Goal: Transaction & Acquisition: Purchase product/service

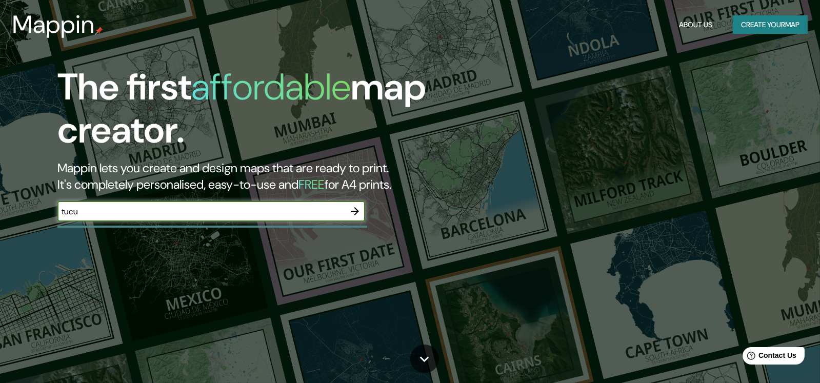
type input "TUCUMAN"
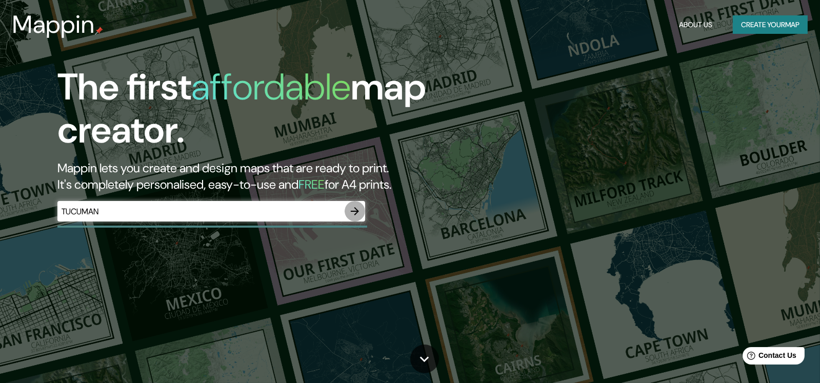
click at [354, 210] on icon "button" at bounding box center [355, 211] width 12 height 12
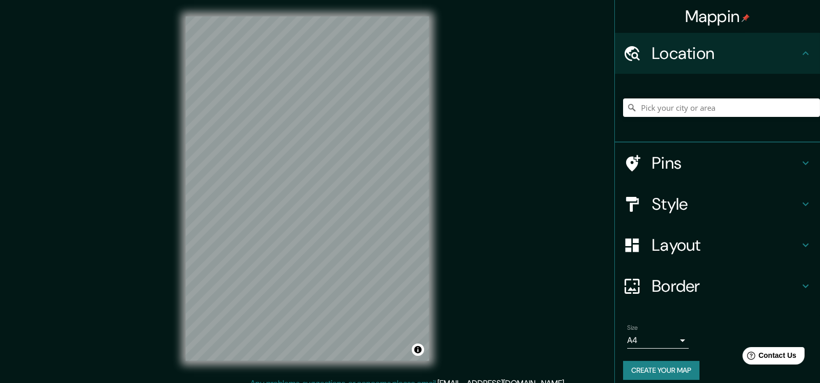
click at [712, 97] on div at bounding box center [721, 107] width 197 height 51
click at [705, 108] on input "Pick your city or area" at bounding box center [721, 108] width 197 height 18
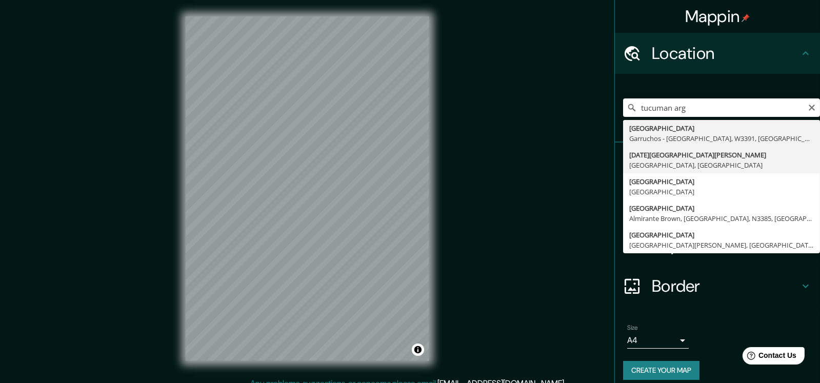
type input "[DATE][GEOGRAPHIC_DATA][PERSON_NAME], [GEOGRAPHIC_DATA], [GEOGRAPHIC_DATA]"
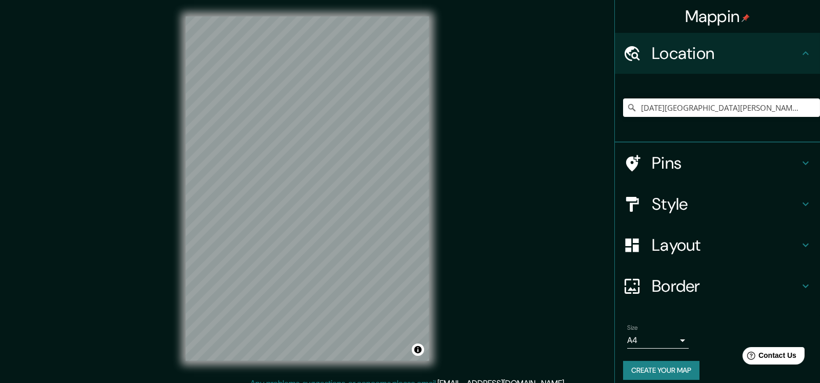
click at [687, 213] on h4 "Style" at bounding box center [726, 204] width 148 height 21
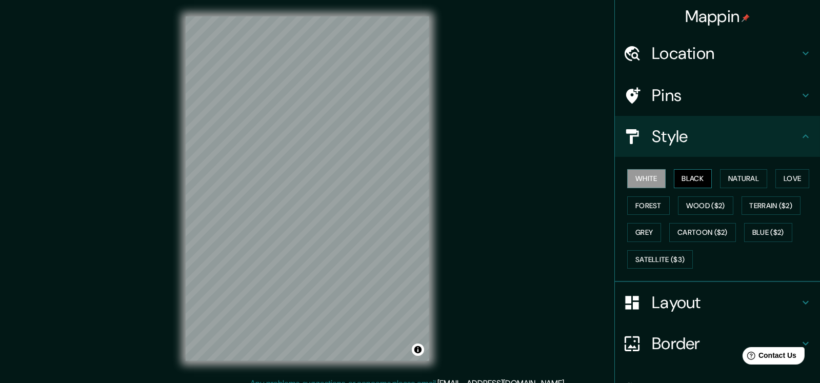
click at [691, 182] on button "Black" at bounding box center [693, 178] width 38 height 19
click at [631, 181] on button "White" at bounding box center [647, 178] width 38 height 19
click at [740, 173] on button "Natural" at bounding box center [743, 178] width 47 height 19
click at [648, 178] on button "White" at bounding box center [647, 178] width 38 height 19
click at [683, 174] on button "Black" at bounding box center [693, 178] width 38 height 19
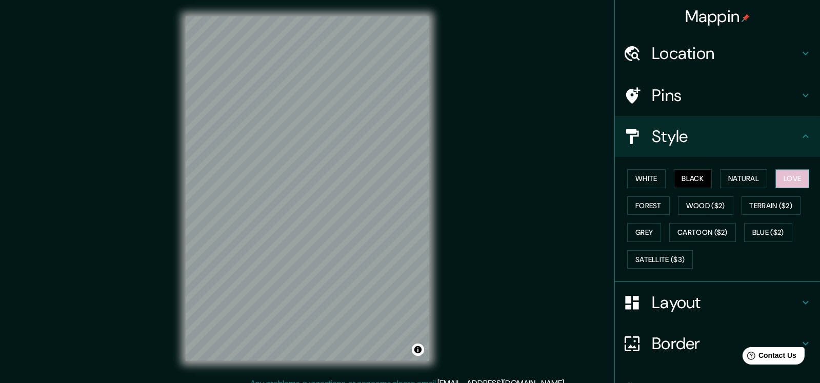
click at [787, 176] on button "Love" at bounding box center [793, 178] width 34 height 19
drag, startPoint x: 642, startPoint y: 202, endPoint x: 656, endPoint y: 187, distance: 20.4
click at [641, 202] on button "Forest" at bounding box center [649, 206] width 43 height 19
click at [677, 174] on button "Black" at bounding box center [693, 178] width 38 height 19
click at [628, 178] on button "White" at bounding box center [647, 178] width 38 height 19
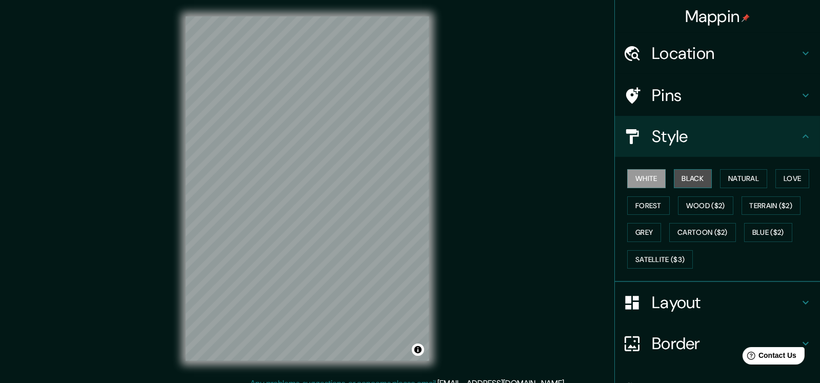
click at [688, 174] on button "Black" at bounding box center [693, 178] width 38 height 19
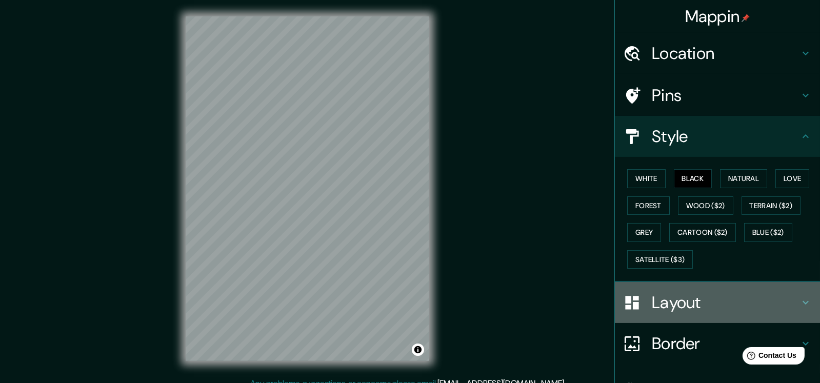
click at [662, 301] on h4 "Layout" at bounding box center [726, 302] width 148 height 21
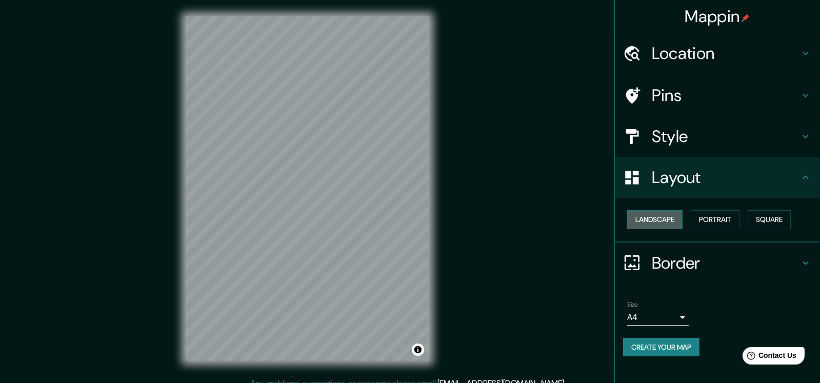
click at [653, 214] on button "Landscape" at bounding box center [655, 219] width 55 height 19
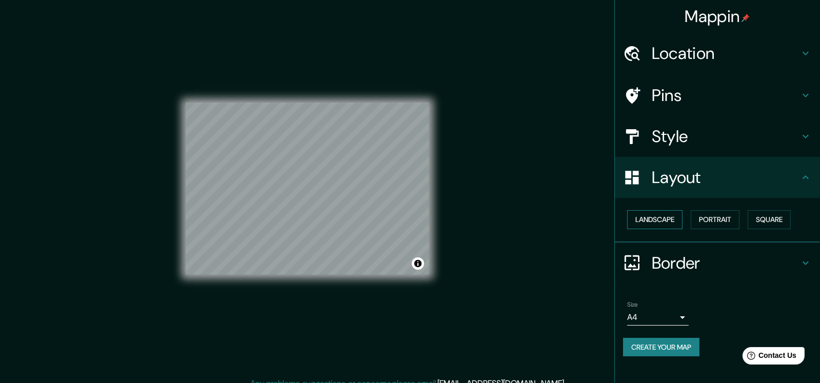
click at [653, 214] on button "Landscape" at bounding box center [655, 219] width 55 height 19
click at [715, 215] on button "Portrait" at bounding box center [715, 219] width 49 height 19
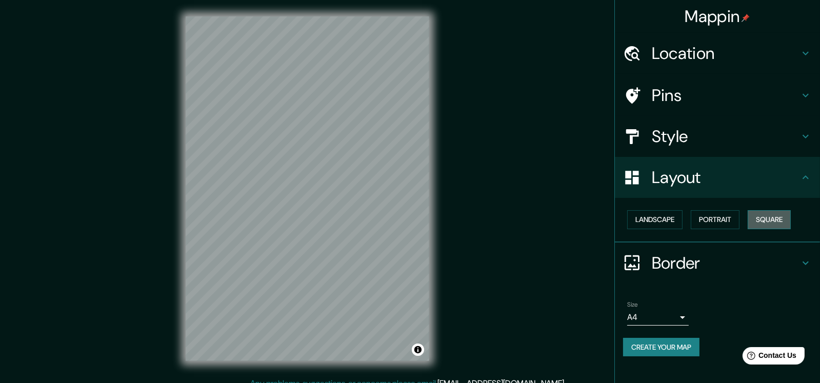
click at [767, 213] on button "Square" at bounding box center [769, 219] width 43 height 19
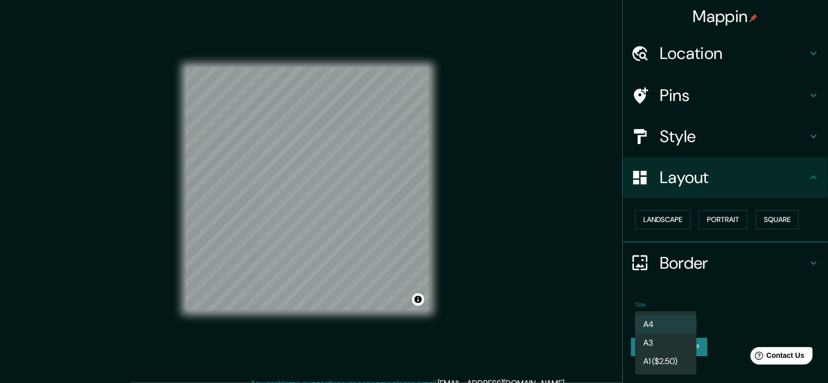
click at [663, 322] on body "Mappin Location [DATE][GEOGRAPHIC_DATA][PERSON_NAME], [GEOGRAPHIC_DATA], [GEOGR…" at bounding box center [414, 191] width 828 height 383
drag, startPoint x: 664, startPoint y: 339, endPoint x: 660, endPoint y: 333, distance: 7.6
click at [663, 339] on li "A3" at bounding box center [666, 343] width 62 height 18
type input "a4"
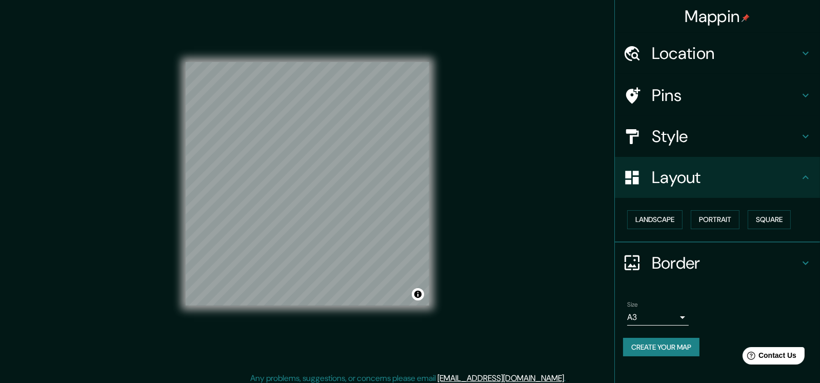
scroll to position [11, 0]
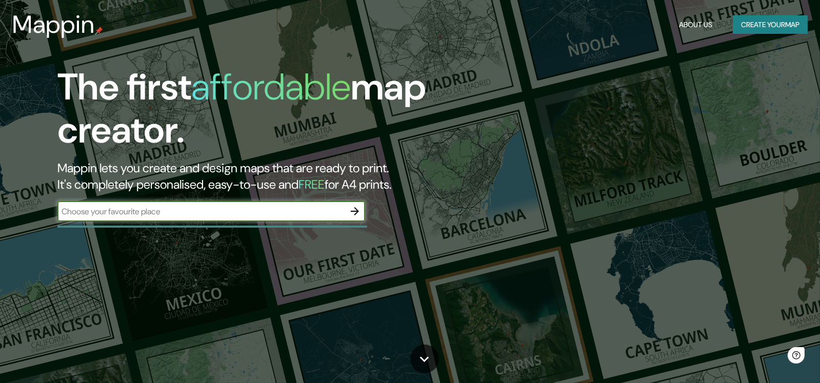
click at [358, 207] on icon "button" at bounding box center [355, 211] width 12 height 12
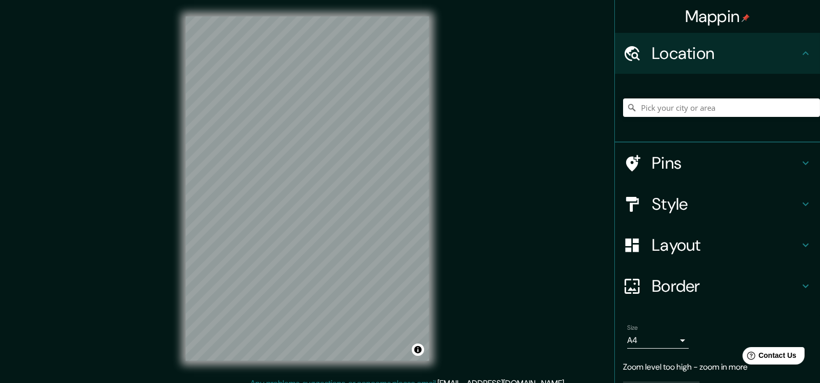
click at [434, 131] on div "© Mapbox © OpenStreetMap Improve this map" at bounding box center [307, 189] width 277 height 378
click at [642, 102] on input "Pick your city or area" at bounding box center [721, 108] width 197 height 18
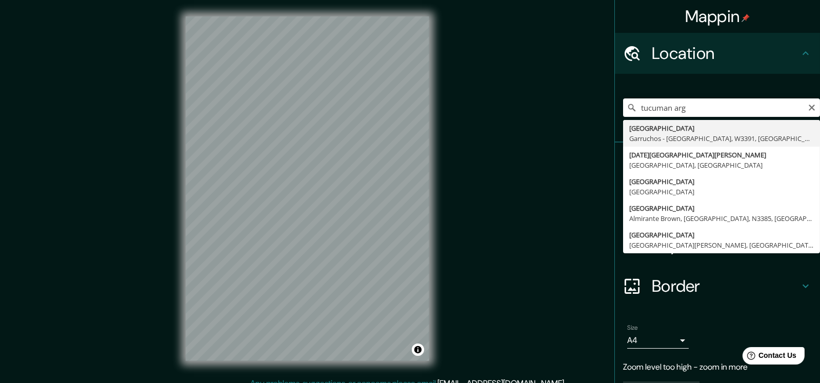
type input "[DATE][GEOGRAPHIC_DATA][PERSON_NAME], [GEOGRAPHIC_DATA], [GEOGRAPHIC_DATA]"
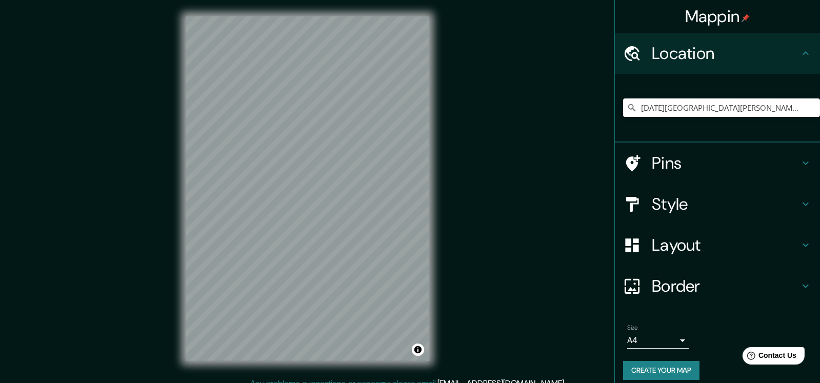
scroll to position [8, 0]
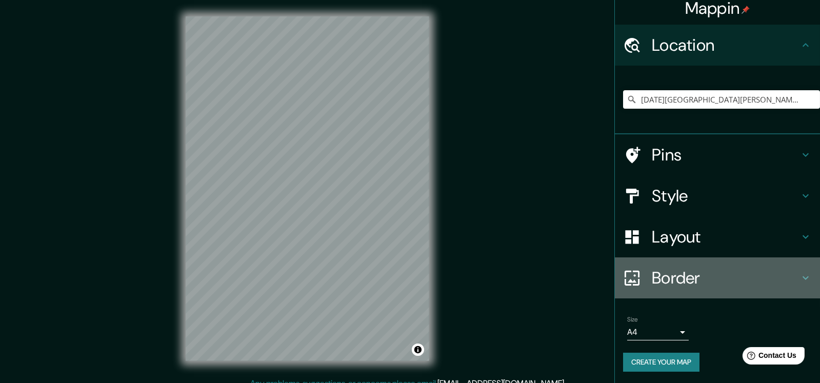
click at [686, 265] on div "Border" at bounding box center [717, 278] width 205 height 41
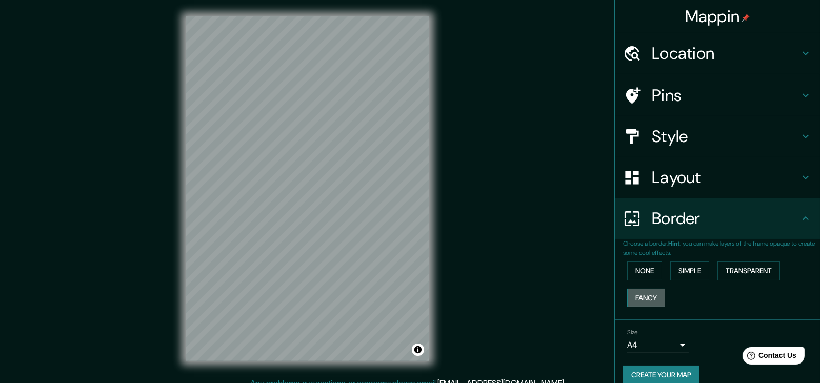
click at [634, 302] on button "Fancy" at bounding box center [647, 298] width 38 height 19
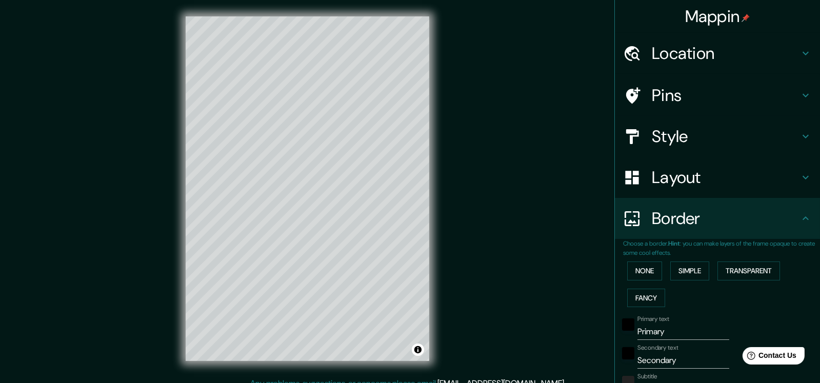
drag, startPoint x: 635, startPoint y: 299, endPoint x: 659, endPoint y: 288, distance: 26.6
click at [636, 299] on button "Fancy" at bounding box center [647, 298] width 38 height 19
click at [692, 269] on button "Simple" at bounding box center [690, 271] width 39 height 19
click at [644, 258] on div "None Simple Transparent Fancy" at bounding box center [721, 285] width 197 height 54
drag, startPoint x: 641, startPoint y: 265, endPoint x: 667, endPoint y: 258, distance: 26.0
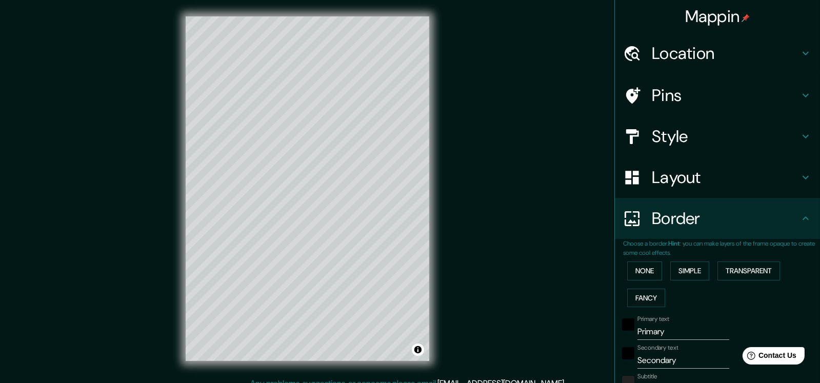
click at [642, 265] on button "None" at bounding box center [645, 271] width 35 height 19
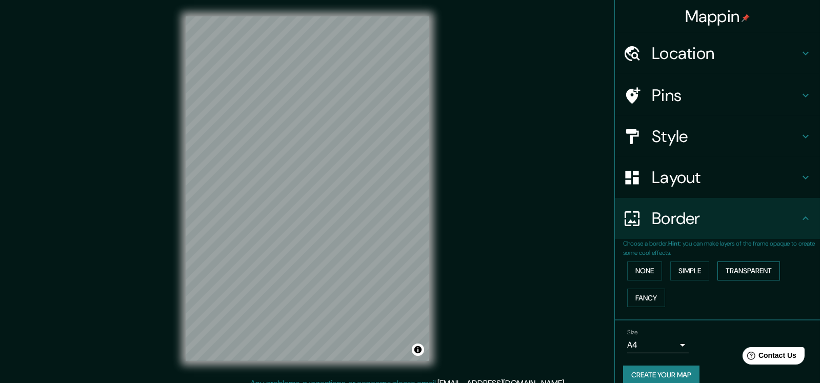
click at [748, 269] on button "Transparent" at bounding box center [749, 271] width 63 height 19
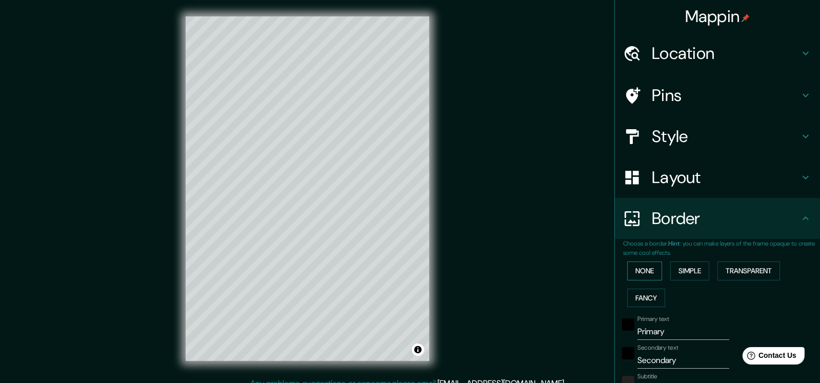
click at [643, 270] on button "None" at bounding box center [645, 271] width 35 height 19
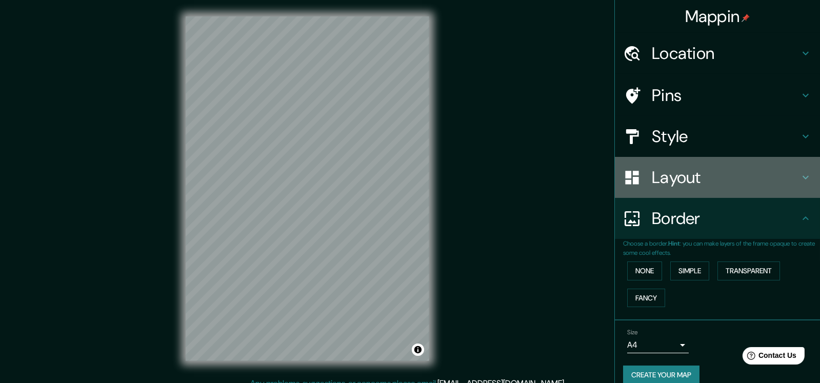
click at [670, 186] on h4 "Layout" at bounding box center [726, 177] width 148 height 21
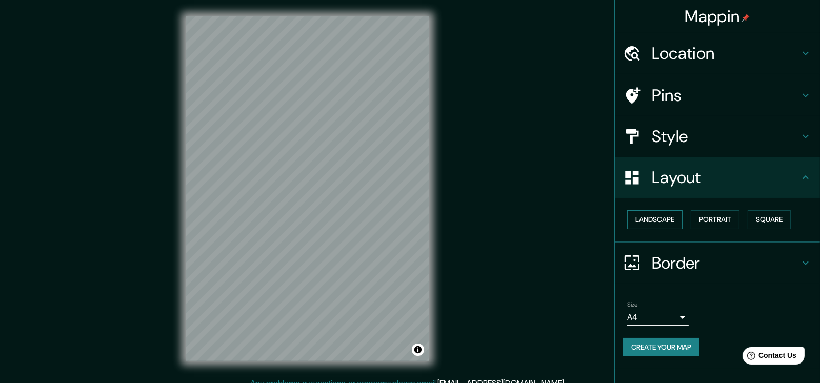
click at [661, 219] on button "Landscape" at bounding box center [655, 219] width 55 height 19
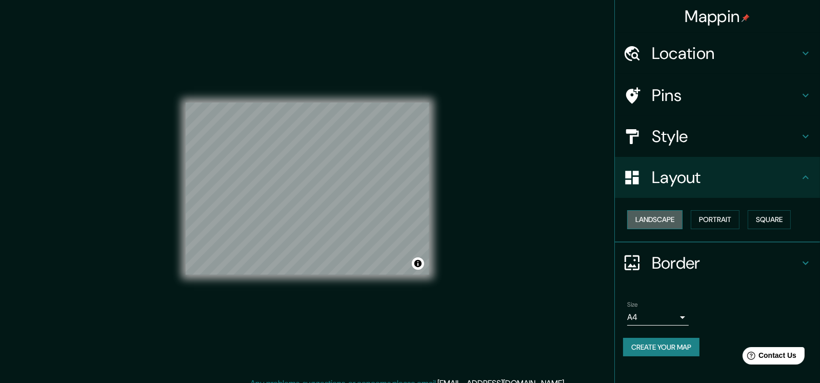
click at [661, 219] on button "Landscape" at bounding box center [655, 219] width 55 height 19
click at [721, 221] on button "Portrait" at bounding box center [715, 219] width 49 height 19
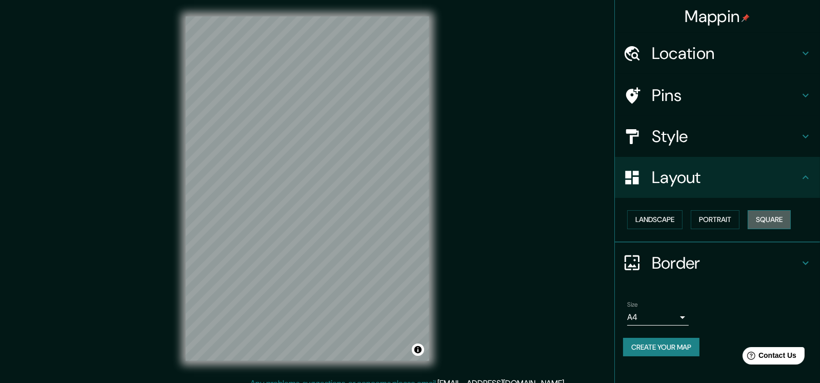
click at [770, 216] on button "Square" at bounding box center [769, 219] width 43 height 19
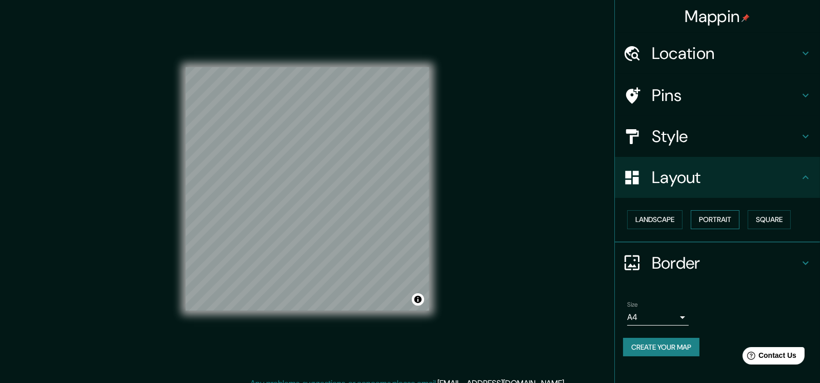
click at [727, 217] on button "Portrait" at bounding box center [715, 219] width 49 height 19
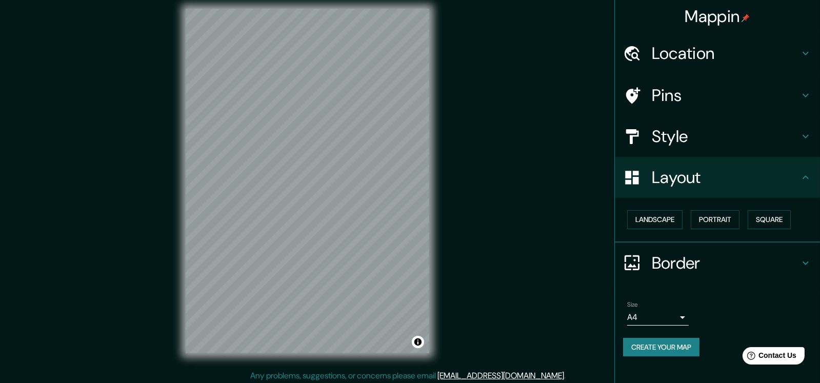
scroll to position [11, 0]
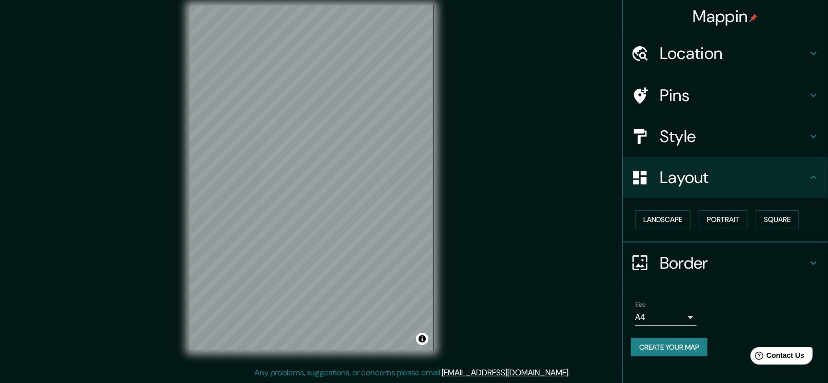
click at [678, 316] on body "Mappin Location San Miguel de Tucumán, Provincia de Tucumán, Argentina Pins Sty…" at bounding box center [414, 180] width 828 height 383
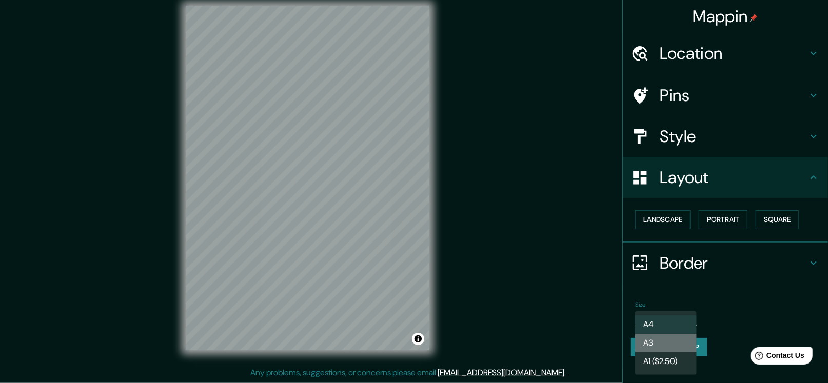
click at [670, 340] on li "A3" at bounding box center [666, 343] width 62 height 18
type input "a4"
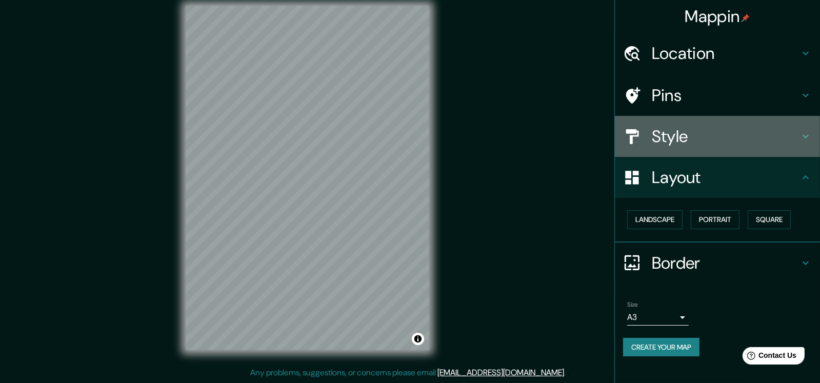
click at [708, 129] on h4 "Style" at bounding box center [726, 136] width 148 height 21
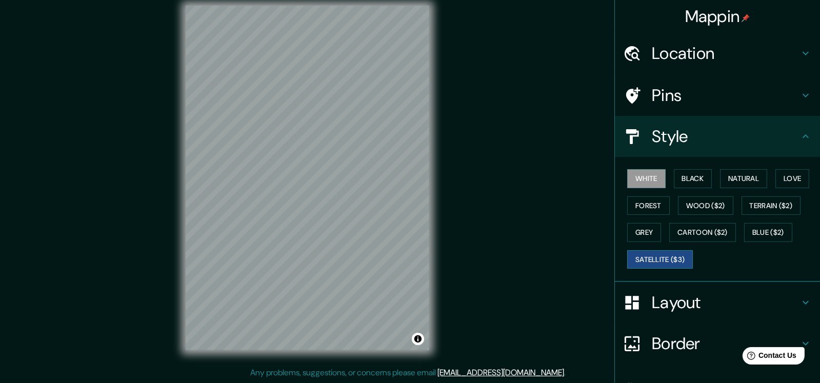
click at [655, 260] on button "Satellite ($3)" at bounding box center [661, 259] width 66 height 19
click at [643, 206] on button "Forest" at bounding box center [649, 206] width 43 height 19
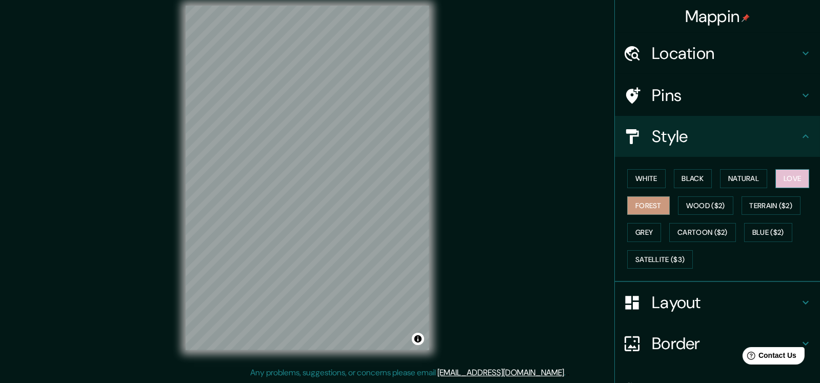
click at [786, 183] on button "Love" at bounding box center [793, 178] width 34 height 19
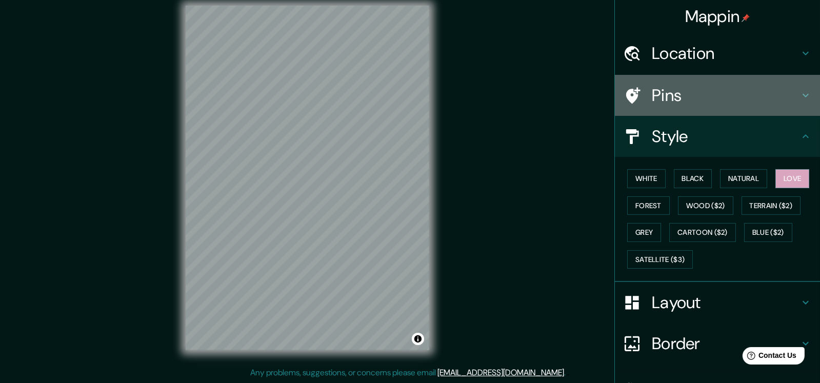
click at [699, 93] on h4 "Pins" at bounding box center [726, 95] width 148 height 21
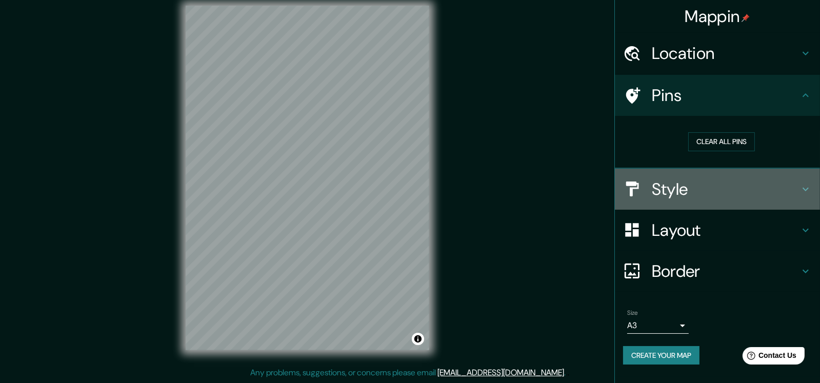
click at [654, 184] on h4 "Style" at bounding box center [726, 189] width 148 height 21
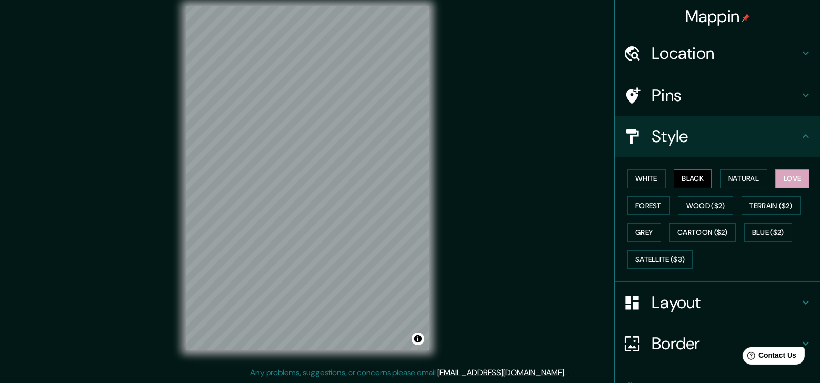
click at [691, 172] on button "Black" at bounding box center [693, 178] width 38 height 19
drag, startPoint x: 631, startPoint y: 172, endPoint x: 455, endPoint y: 161, distance: 176.4
click at [629, 172] on button "White" at bounding box center [647, 178] width 38 height 19
